Goal: Task Accomplishment & Management: Manage account settings

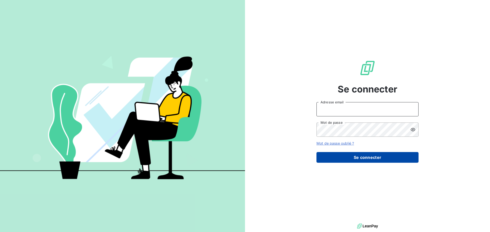
type input "[EMAIL_ADDRESS][DOMAIN_NAME]"
click at [368, 157] on button "Se connecter" at bounding box center [367, 157] width 102 height 11
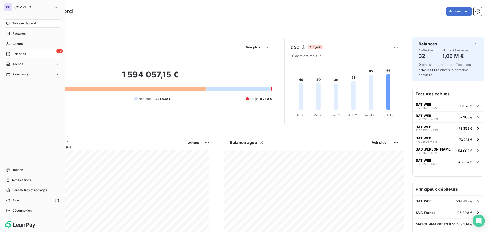
click at [8, 56] on div "32 Relances" at bounding box center [32, 54] width 57 height 8
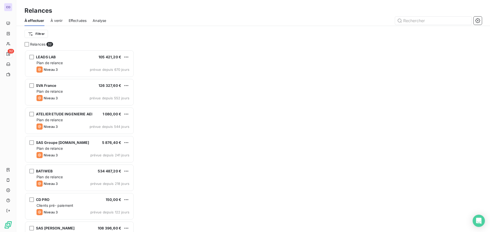
scroll to position [179, 106]
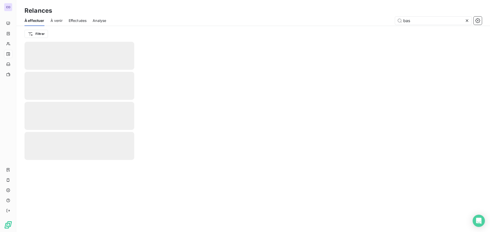
type input "base"
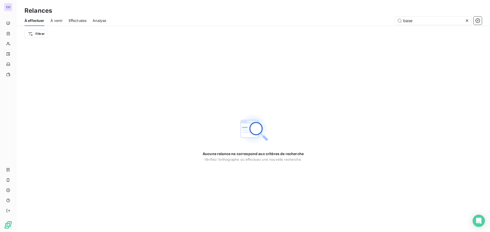
click at [53, 21] on span "À venir" at bounding box center [57, 20] width 12 height 5
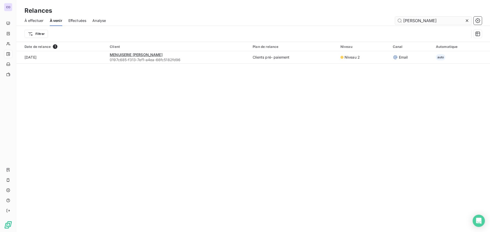
click at [414, 20] on input "[PERSON_NAME]" at bounding box center [433, 21] width 77 height 8
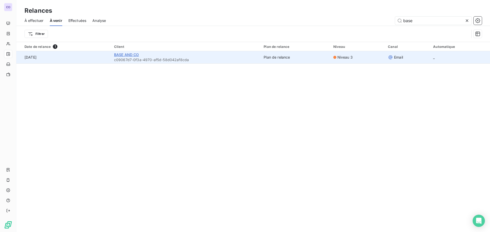
type input "base"
click at [136, 55] on span "BASE AND CO" at bounding box center [126, 55] width 25 height 4
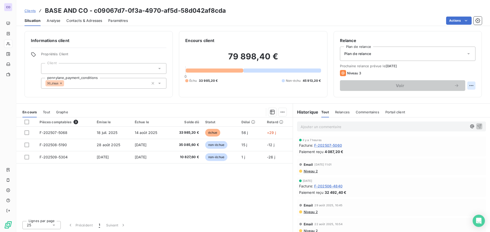
click at [473, 85] on html "CO Clients BASE AND CO - c09067d7-0f3a-4970-af5d-58d042af8cda Situation Analyse…" at bounding box center [245, 116] width 490 height 232
click at [457, 99] on div "Replanifier cette action" at bounding box center [450, 97] width 46 height 8
select select "8"
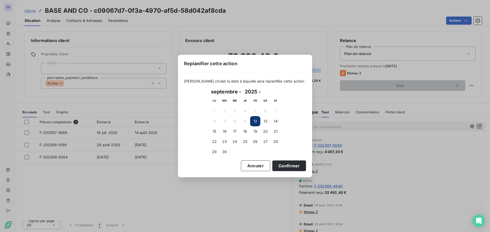
click at [254, 121] on button "12" at bounding box center [255, 121] width 10 height 10
click at [280, 165] on button "Confirmer" at bounding box center [289, 166] width 34 height 11
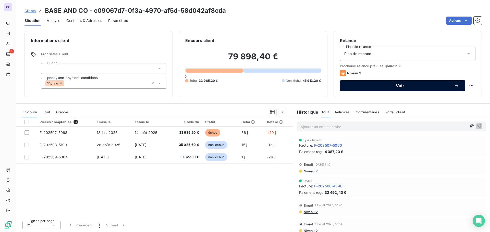
click at [370, 88] on div "Voir" at bounding box center [402, 85] width 113 height 5
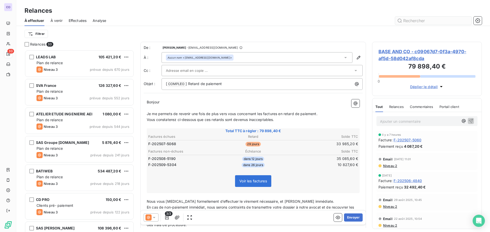
click at [443, 21] on input "text" at bounding box center [433, 21] width 77 height 8
click at [156, 217] on icon at bounding box center [154, 217] width 5 height 5
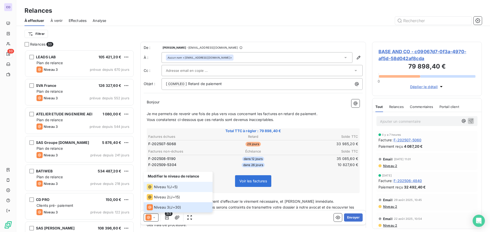
click at [157, 187] on span "Niveau 1" at bounding box center [161, 187] width 15 height 5
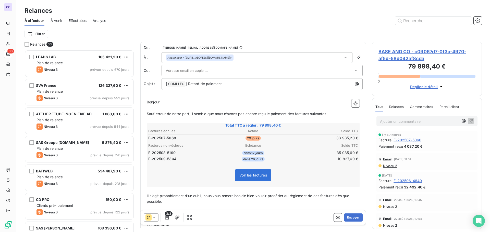
click at [146, 103] on div "Bonjour ﻿ ﻿ ﻿ ﻿ Sauf erreur de notre part, il semble que nous n’avons pas [MEDI…" at bounding box center [253, 172] width 219 height 153
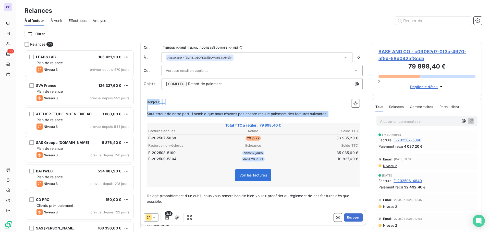
drag, startPoint x: 335, startPoint y: 111, endPoint x: 145, endPoint y: 103, distance: 189.7
click at [145, 103] on div "Bonjour ﻿ ﻿ ﻿ ﻿ Sauf erreur de notre part, il semble que nous n’avons pas [MEDI…" at bounding box center [253, 172] width 219 height 153
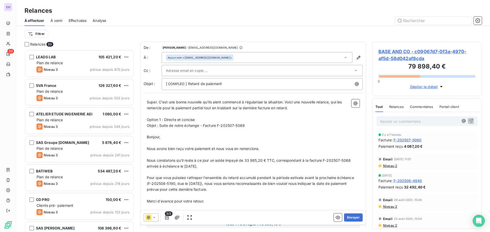
click at [279, 121] on p "Option 1 : Directe et concise" at bounding box center [253, 120] width 213 height 6
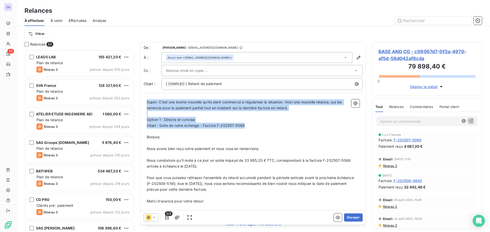
drag, startPoint x: 249, startPoint y: 124, endPoint x: 144, endPoint y: 103, distance: 107.7
click at [144, 103] on div "Super. C'est une bonne nouvelle qu'ils aient commencé à régulariser la situatio…" at bounding box center [253, 222] width 219 height 253
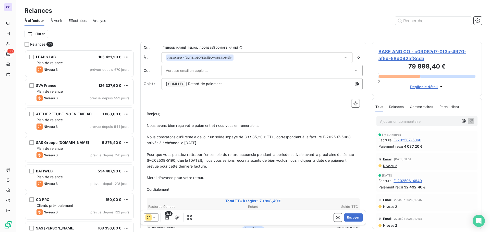
click at [146, 114] on div "﻿ ﻿ Bonjour, ﻿ Nous avons bien reçu votre paiement et nous vous en remercions. …" at bounding box center [253, 210] width 219 height 229
click at [151, 115] on span "Bonjour," at bounding box center [154, 114] width 14 height 4
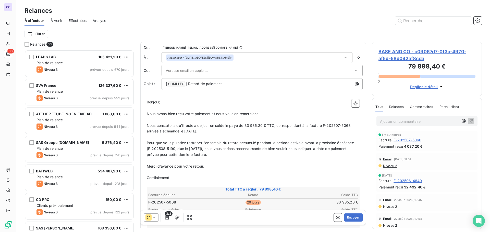
click at [211, 114] on span "Nous avons bien reçu votre paiement et nous vous en remercions." at bounding box center [203, 114] width 112 height 4
click at [232, 114] on span "Nous avons bien reçu votre [PERSON_NAME] jour de 4087.20€ et nous vous en remer…" at bounding box center [225, 114] width 157 height 4
click at [285, 111] on p "Nous avons bien reçu votre [PERSON_NAME] jour de 4 087.20€ et nous vous en reme…" at bounding box center [253, 114] width 213 height 6
click at [299, 112] on p "Nous avons bien reçu votre [PERSON_NAME] jour de 4 087.20€ et nous vous en reme…" at bounding box center [253, 114] width 213 height 6
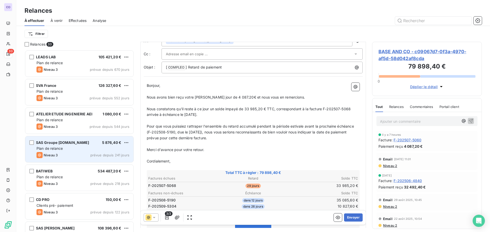
scroll to position [26, 0]
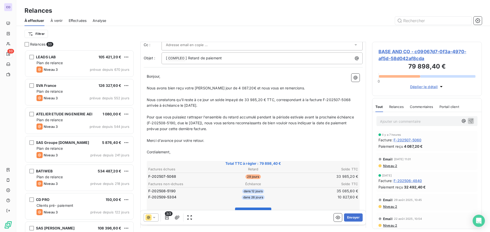
click at [215, 143] on p "Merci d'avance pour votre retour." at bounding box center [253, 141] width 213 height 6
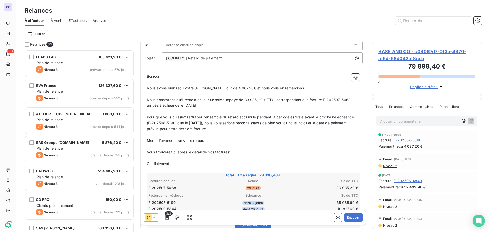
drag, startPoint x: 197, startPoint y: 152, endPoint x: 184, endPoint y: 153, distance: 12.8
click at [177, 152] on span "Vous trouverez ci après le detail de vos factures:" at bounding box center [189, 152] width 84 height 4
click at [187, 164] on p "Cordialement," at bounding box center [253, 164] width 213 height 6
click at [155, 167] on p "﻿" at bounding box center [253, 170] width 213 height 6
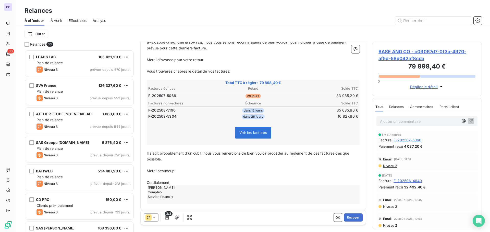
scroll to position [110, 0]
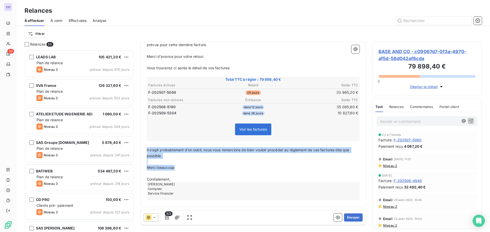
drag, startPoint x: 179, startPoint y: 170, endPoint x: 147, endPoint y: 151, distance: 37.6
click at [147, 151] on div "Bonjour, ﻿ Nous avons bien reçu votre [PERSON_NAME] jour de 4 087.20€ et nous v…" at bounding box center [253, 95] width 213 height 211
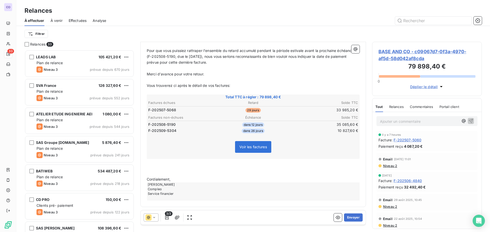
scroll to position [87, 0]
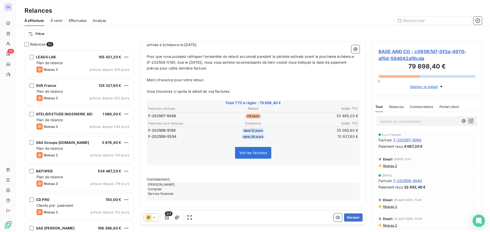
click at [172, 180] on p "Cordialement," at bounding box center [253, 180] width 213 height 6
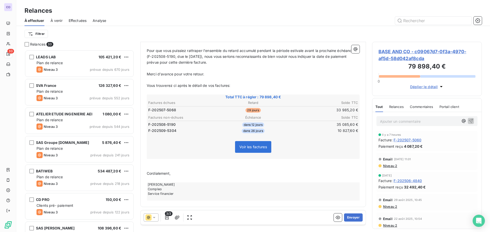
scroll to position [0, 0]
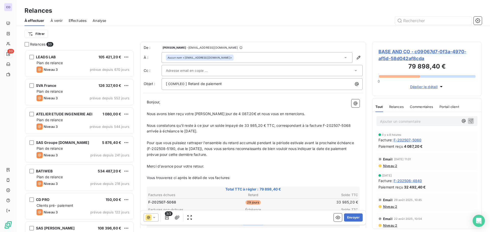
click at [168, 94] on div "De : [PERSON_NAME] - [EMAIL_ADDRESS][DOMAIN_NAME] À : Aucun nom <[EMAIL_ADDRESS…" at bounding box center [252, 171] width 225 height 258
click at [166, 99] on div "Bonjour, ﻿ Nous avons bien reçu votre [PERSON_NAME] jour de 4 087.20€ et nous v…" at bounding box center [253, 196] width 219 height 200
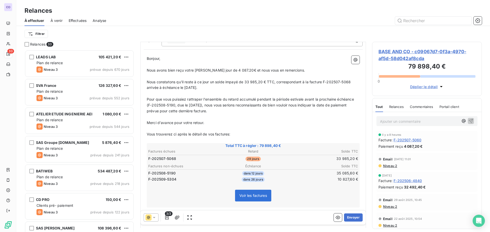
scroll to position [77, 0]
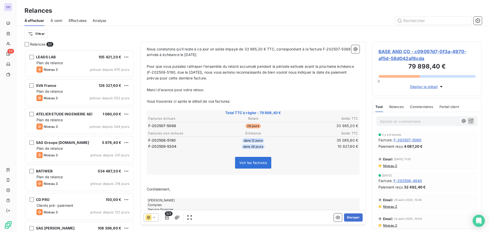
click at [182, 102] on span "Vous trouverez ci après le détail de vos factures:" at bounding box center [189, 101] width 84 height 4
drag, startPoint x: 234, startPoint y: 102, endPoint x: 145, endPoint y: 104, distance: 89.3
click at [145, 104] on div "Bonjour, ﻿ Nous avons bien reçu votre [PERSON_NAME] jour de 4 087.20€ et nous v…" at bounding box center [253, 120] width 219 height 200
copy span "Vous trouverez ci après le détail de vos factures:"
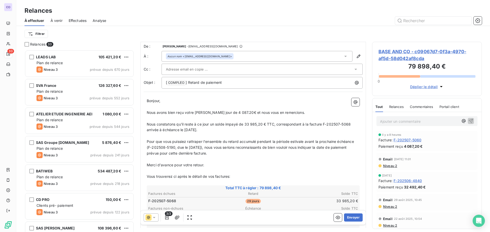
scroll to position [0, 0]
click at [178, 178] on span "Vous trouverez ci après le détail de vos factures:" at bounding box center [189, 178] width 84 height 4
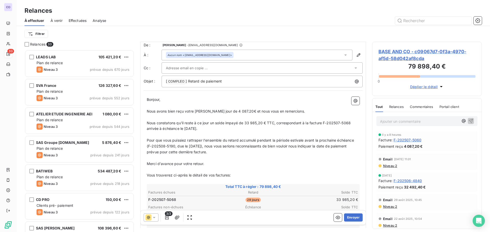
scroll to position [0, 0]
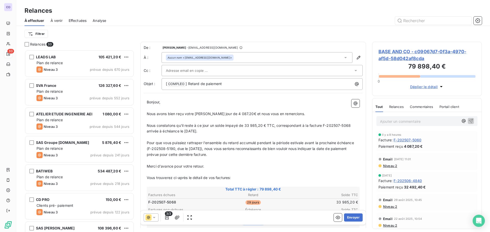
click at [175, 70] on input "text" at bounding box center [193, 71] width 55 height 8
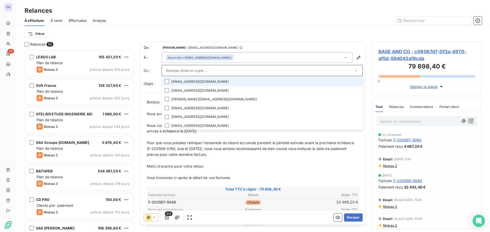
click at [177, 81] on li "[EMAIL_ADDRESS][DOMAIN_NAME]" at bounding box center [261, 81] width 201 height 9
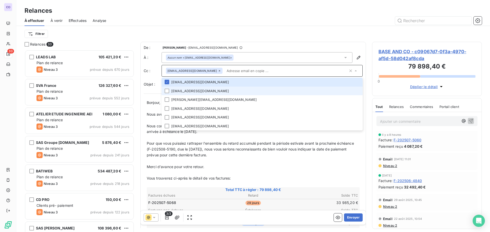
click at [177, 91] on li "[EMAIL_ADDRESS][DOMAIN_NAME]" at bounding box center [261, 91] width 201 height 9
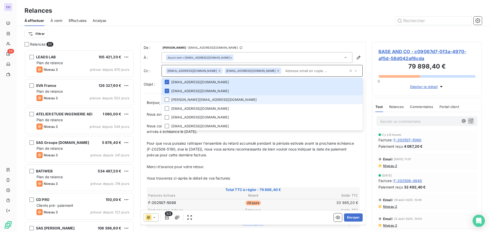
click at [177, 101] on li "[PERSON_NAME][EMAIL_ADDRESS][DOMAIN_NAME]" at bounding box center [261, 99] width 201 height 9
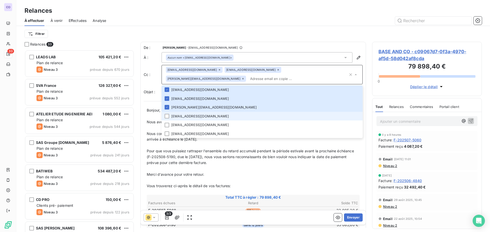
click at [177, 118] on li "[EMAIL_ADDRESS][DOMAIN_NAME]" at bounding box center [261, 116] width 201 height 9
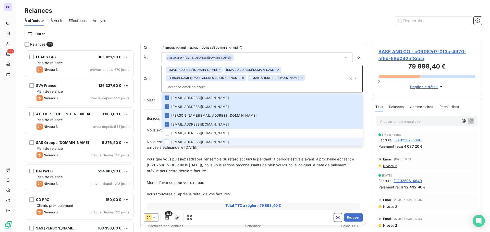
click at [176, 138] on li "[EMAIL_ADDRESS][DOMAIN_NAME]" at bounding box center [261, 142] width 201 height 9
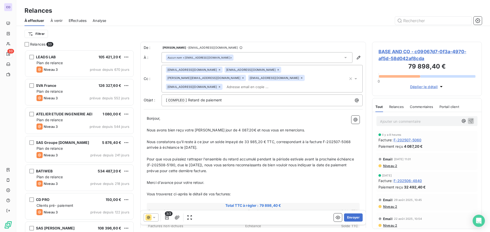
click at [230, 162] on p "Pour que vous puissiez rattraper l'ensemble du retard accumulé pendant la pério…" at bounding box center [253, 166] width 213 height 18
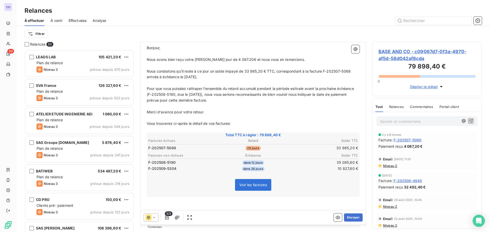
scroll to position [77, 0]
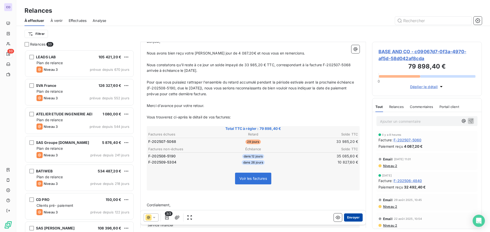
click at [352, 218] on button "Envoyer" at bounding box center [353, 218] width 19 height 8
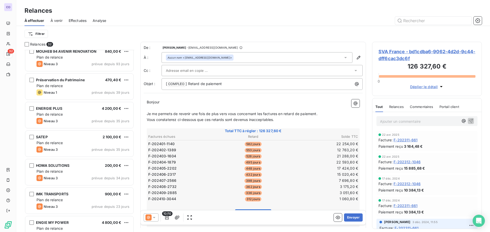
scroll to position [255, 0]
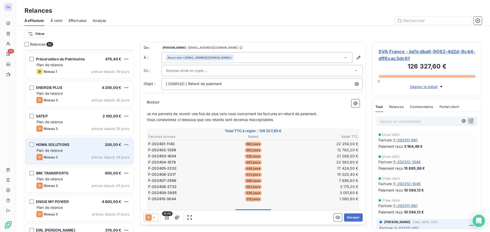
click at [67, 151] on div "Plan de relance" at bounding box center [82, 150] width 93 height 5
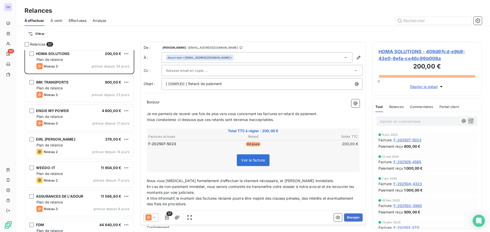
scroll to position [357, 0]
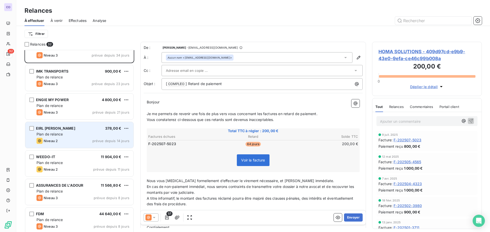
click at [67, 134] on div "Plan de relance" at bounding box center [82, 134] width 93 height 5
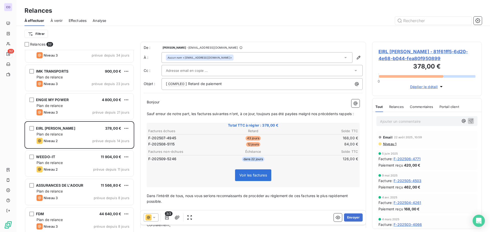
click at [396, 108] on span "Relances" at bounding box center [396, 107] width 15 height 4
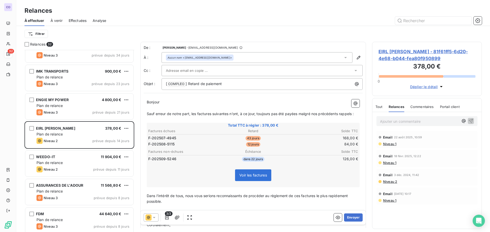
click at [155, 219] on icon at bounding box center [154, 217] width 5 height 5
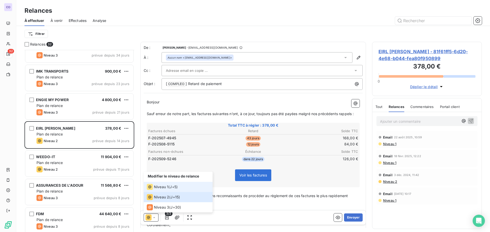
click at [157, 188] on span "Niveau 1" at bounding box center [161, 187] width 15 height 5
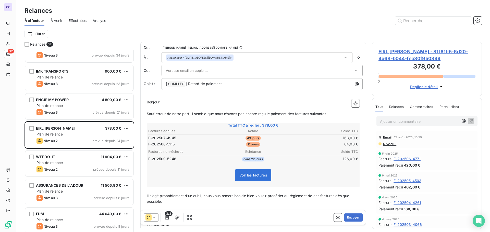
click at [168, 72] on input "text" at bounding box center [193, 71] width 55 height 8
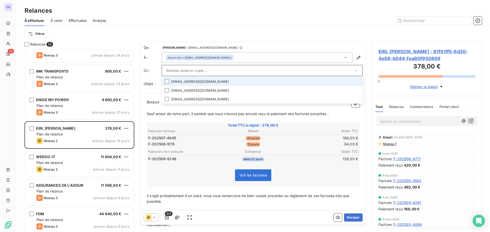
click at [173, 80] on li "[EMAIL_ADDRESS][DOMAIN_NAME]" at bounding box center [261, 81] width 201 height 9
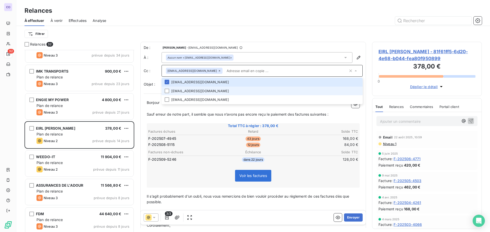
click at [175, 89] on li "[EMAIL_ADDRESS][DOMAIN_NAME]" at bounding box center [261, 91] width 201 height 9
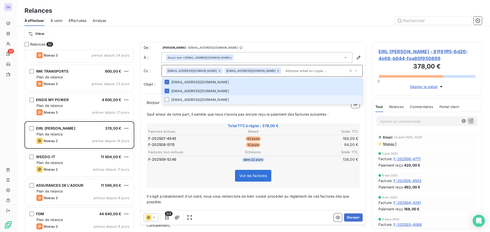
click at [174, 101] on li "[EMAIL_ADDRESS][DOMAIN_NAME]" at bounding box center [261, 99] width 201 height 9
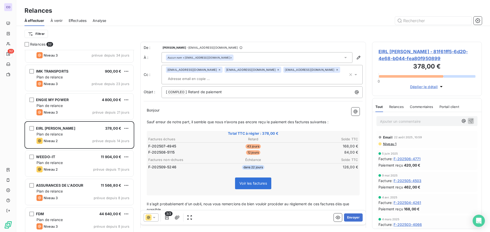
click at [152, 125] on p "Sauf erreur de notre part, il semble que nous n’avons pas encore reçu le paieme…" at bounding box center [253, 122] width 213 height 6
click at [348, 218] on button "Envoyer" at bounding box center [353, 218] width 19 height 8
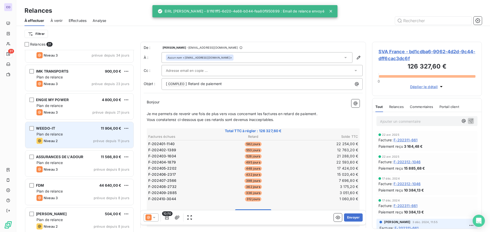
click at [97, 137] on div "Plan de relance" at bounding box center [82, 134] width 93 height 5
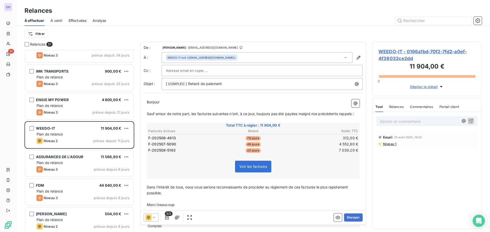
click at [202, 70] on input "text" at bounding box center [193, 71] width 55 height 8
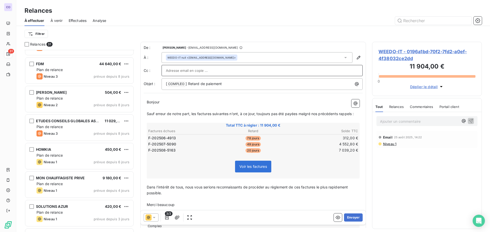
scroll to position [510, 0]
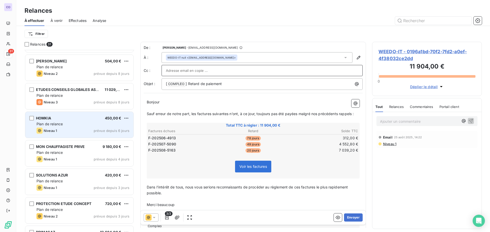
click at [64, 127] on div "HOMKIA 450,00 € Plan de relance Niveau 1 prévue depuis 6 jours" at bounding box center [79, 125] width 108 height 26
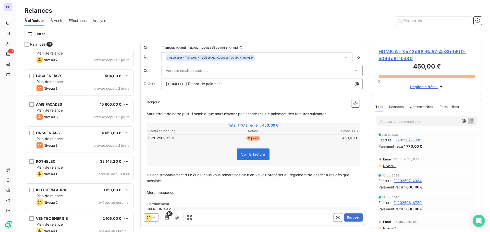
scroll to position [703, 0]
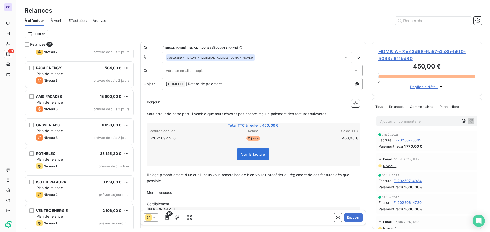
click at [54, 19] on span "À venir" at bounding box center [57, 20] width 12 height 5
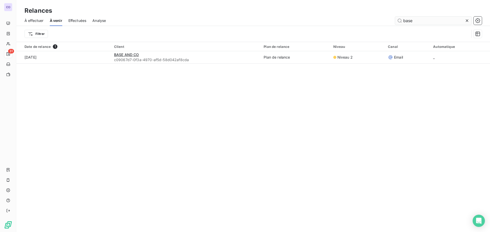
click at [417, 20] on input "base" at bounding box center [433, 21] width 77 height 8
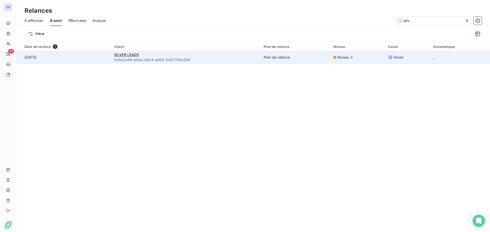
type input "silv"
click at [183, 56] on div "SILVER LEADS" at bounding box center [185, 54] width 143 height 5
click at [127, 53] on span "SILVER LEADS" at bounding box center [126, 55] width 25 height 4
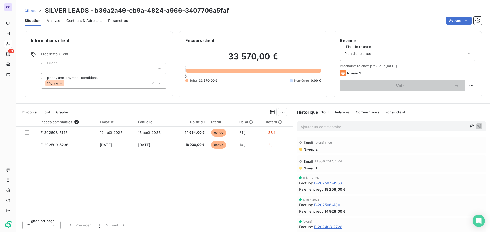
click at [338, 111] on span "Relances" at bounding box center [342, 112] width 15 height 4
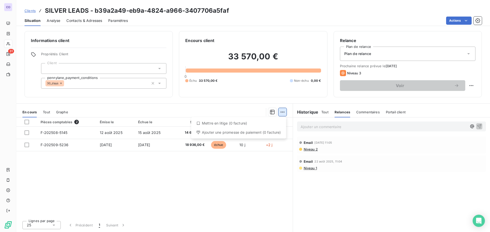
click at [280, 112] on html "CO 31 Clients SILVER LEADS - b39a2a49-eb9a-4824-a966-3407706a5faf Situation Ana…" at bounding box center [245, 116] width 490 height 232
click at [74, 179] on html "CO 31 Clients SILVER LEADS - b39a2a49-eb9a-4824-a966-3407706a5faf Situation Ana…" at bounding box center [245, 116] width 490 height 232
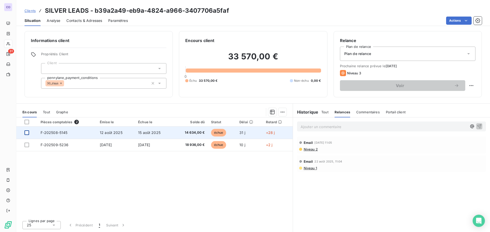
click at [27, 133] on div at bounding box center [26, 133] width 5 height 5
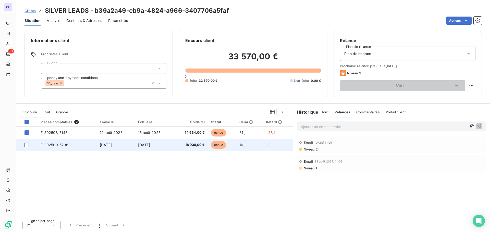
click at [26, 145] on div at bounding box center [26, 145] width 5 height 5
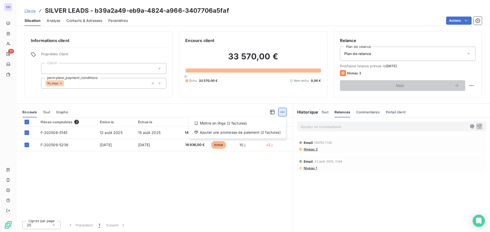
click at [282, 111] on html "CO 31 Clients SILVER LEADS - b39a2a49-eb9a-4824-a966-3407706a5faf Situation Ana…" at bounding box center [245, 116] width 490 height 232
click at [229, 134] on div "Ajouter une promesse de paiement (2 factures)" at bounding box center [237, 133] width 93 height 8
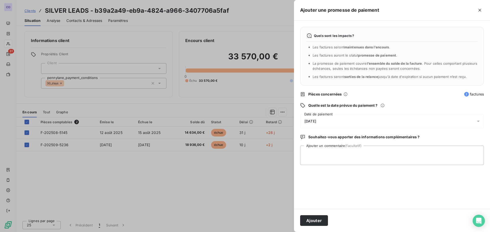
click at [346, 123] on div "[DATE]" at bounding box center [392, 121] width 184 height 14
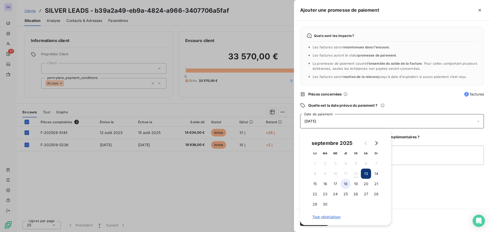
click at [346, 184] on button "18" at bounding box center [345, 184] width 10 height 10
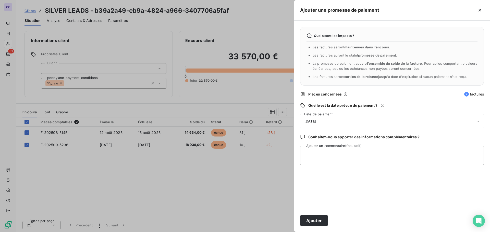
click at [444, 101] on div "Quels sont les impacts ? Les factures seront maintenues dans l’encours . Les fa…" at bounding box center [392, 115] width 196 height 188
click at [318, 219] on button "Ajouter" at bounding box center [314, 221] width 28 height 11
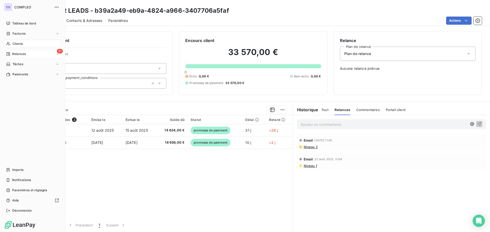
click at [24, 54] on span "Relances" at bounding box center [19, 54] width 14 height 5
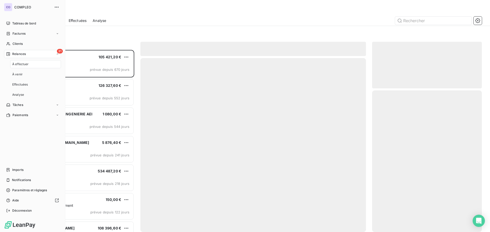
scroll to position [179, 106]
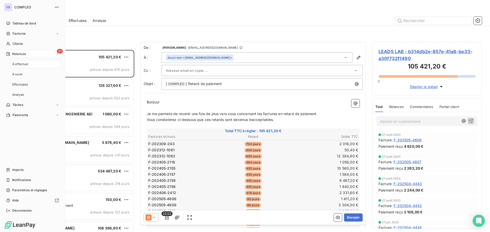
click at [23, 66] on span "À effectuer" at bounding box center [20, 64] width 17 height 5
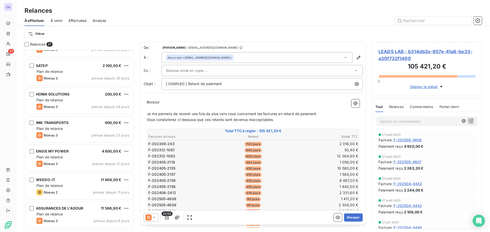
scroll to position [306, 0]
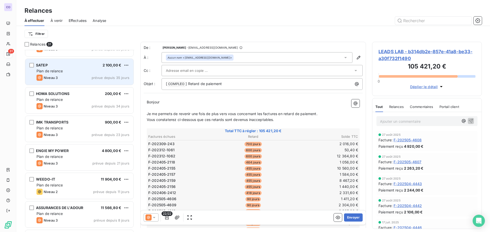
click at [49, 74] on div "SATEP 2 100,00 € Plan de relance Niveau 3 prévue depuis 35 jours" at bounding box center [79, 72] width 108 height 26
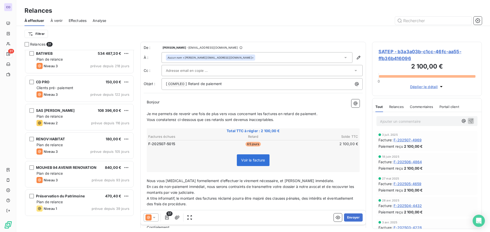
scroll to position [66, 0]
